Goal: Task Accomplishment & Management: Manage account settings

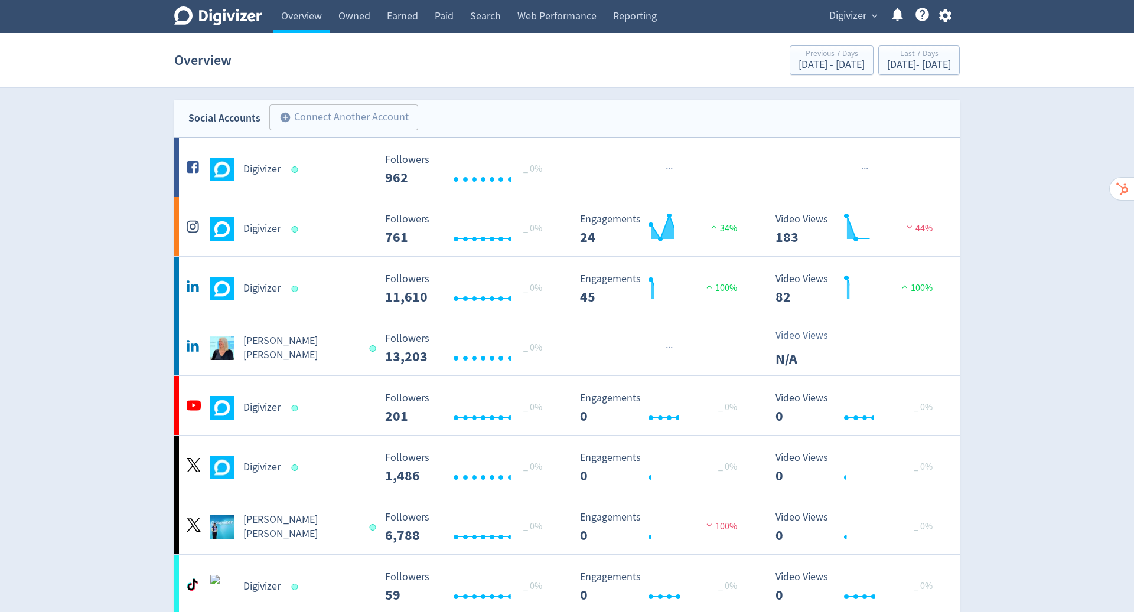
click at [947, 16] on icon "button" at bounding box center [945, 15] width 12 height 13
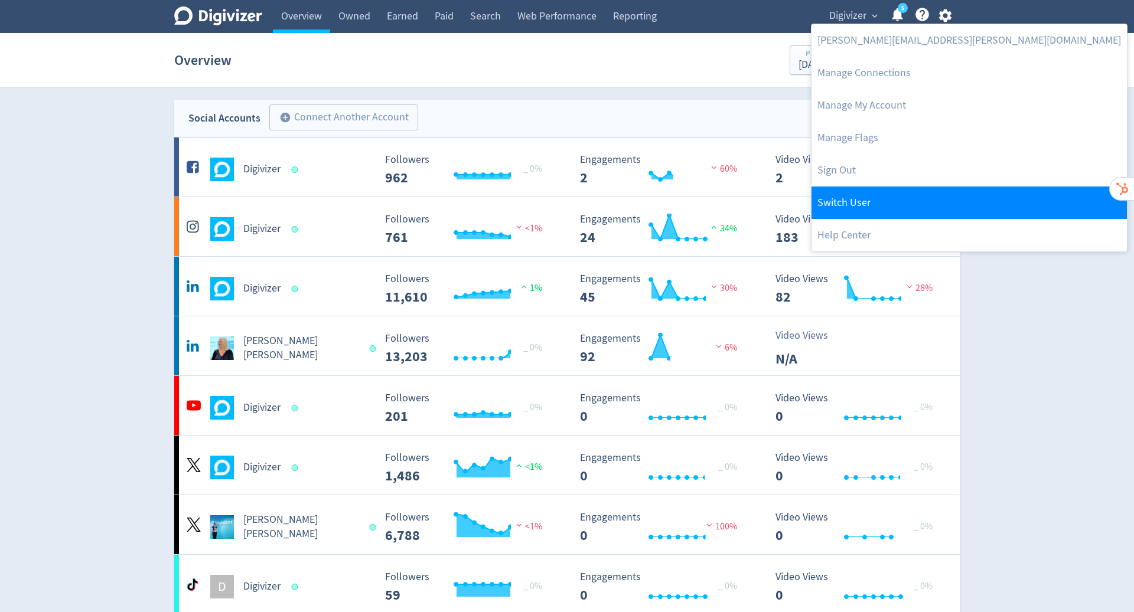
click at [885, 200] on link "Switch User" at bounding box center [969, 203] width 315 height 32
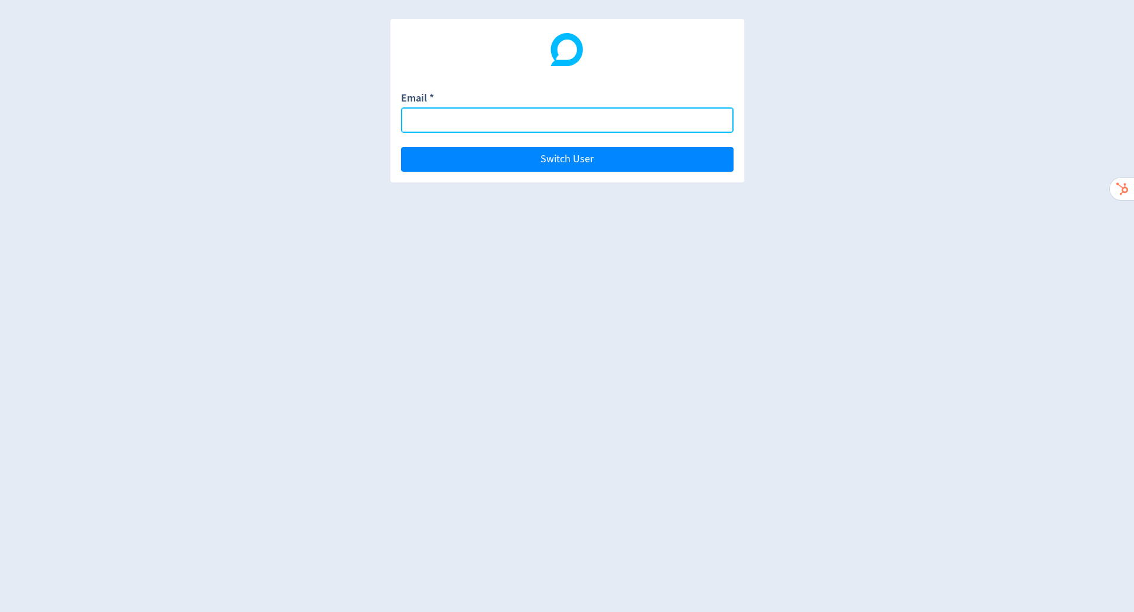
click at [452, 118] on input "Email *" at bounding box center [567, 119] width 333 height 25
paste input "[EMAIL_ADDRESS][DOMAIN_NAME]"
type input "[EMAIL_ADDRESS][DOMAIN_NAME]"
click at [401, 147] on button "Switch User" at bounding box center [567, 159] width 333 height 25
